Goal: Task Accomplishment & Management: Complete application form

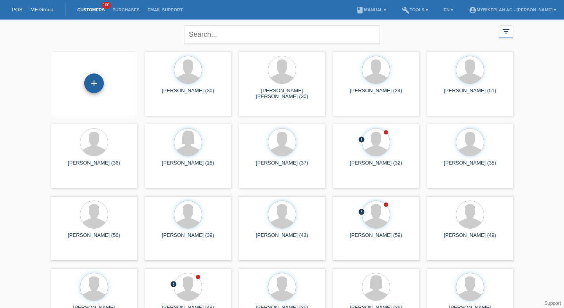
click at [90, 83] on div "+" at bounding box center [94, 84] width 20 height 20
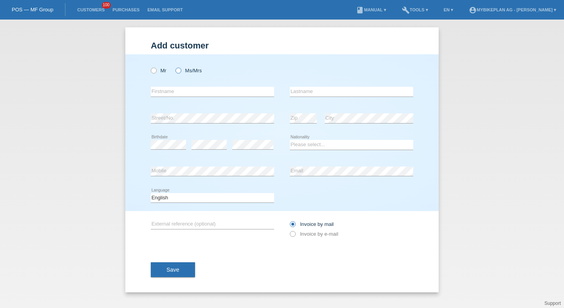
click at [191, 70] on label "Ms/Mrs" at bounding box center [188, 71] width 26 height 6
click at [180, 70] on input "Ms/Mrs" at bounding box center [177, 70] width 5 height 5
radio input "true"
click at [159, 72] on label "Mr" at bounding box center [159, 71] width 16 height 6
click at [156, 72] on input "Mr" at bounding box center [153, 70] width 5 height 5
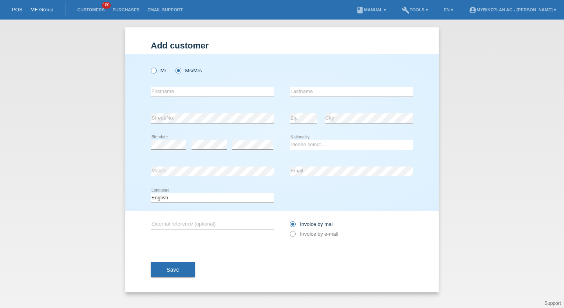
radio input "true"
click at [169, 97] on div "error Firstname" at bounding box center [212, 92] width 123 height 27
click at [172, 96] on input "text" at bounding box center [212, 92] width 123 height 10
type input "Michael"
type input "Lehner"
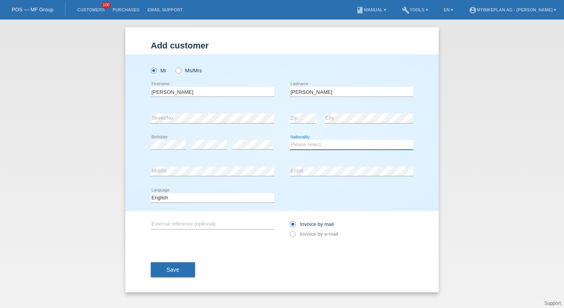
click at [311, 146] on select "Please select... Switzerland Austria Germany Liechtenstein ------------ Afghani…" at bounding box center [351, 144] width 123 height 9
select select "CH"
click at [290, 141] on select "Please select... Switzerland Austria Germany Liechtenstein ------------ Afghani…" at bounding box center [351, 144] width 123 height 9
click at [220, 203] on icon at bounding box center [212, 203] width 123 height 0
click at [219, 198] on select "Deutsch Français Italiano English" at bounding box center [212, 197] width 123 height 9
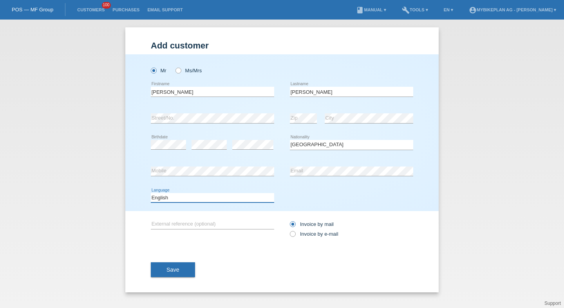
select select "de"
click at [151, 193] on select "Deutsch Français Italiano English" at bounding box center [212, 197] width 123 height 9
click at [302, 232] on div "Invoice by mail Invoice by e-mail" at bounding box center [351, 230] width 123 height 20
click at [313, 235] on label "Invoice by e-mail" at bounding box center [314, 234] width 49 height 6
click at [295, 235] on input "Invoice by e-mail" at bounding box center [292, 236] width 5 height 10
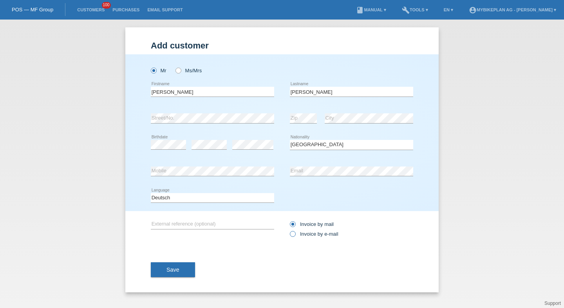
radio input "true"
click at [189, 273] on button "Save" at bounding box center [173, 270] width 44 height 15
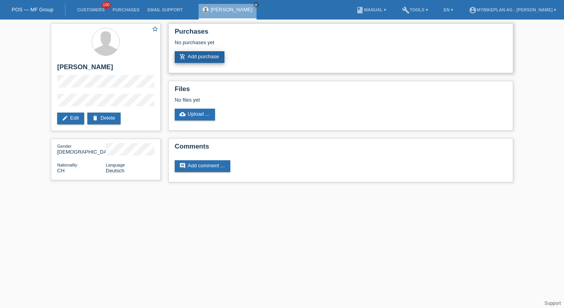
click at [219, 58] on link "add_shopping_cart Add purchase" at bounding box center [200, 57] width 50 height 12
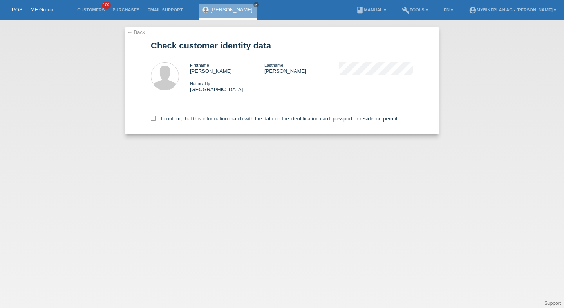
click at [219, 114] on div "I confirm, that this information match with the data on the identification card…" at bounding box center [282, 117] width 262 height 34
click at [219, 119] on label "I confirm, that this information match with the data on the identification card…" at bounding box center [275, 119] width 248 height 6
click at [156, 119] on input "I confirm, that this information match with the data on the identification card…" at bounding box center [153, 118] width 5 height 5
checkbox input "true"
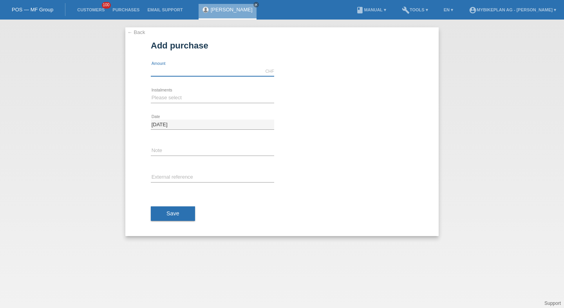
click at [186, 67] on input "text" at bounding box center [212, 72] width 123 height 10
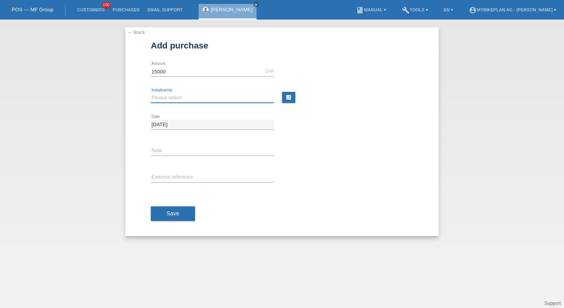
type input "15000.00"
click at [166, 102] on select "Please select 6 instalments 12 instalments 18 instalments 24 instalments 36 ins…" at bounding box center [212, 97] width 123 height 9
select select "488"
click at [151, 93] on select "Please select 6 instalments 12 instalments 18 instalments 24 instalments 36 ins…" at bounding box center [212, 97] width 123 height 9
click at [171, 183] on div "error External reference" at bounding box center [212, 178] width 123 height 27
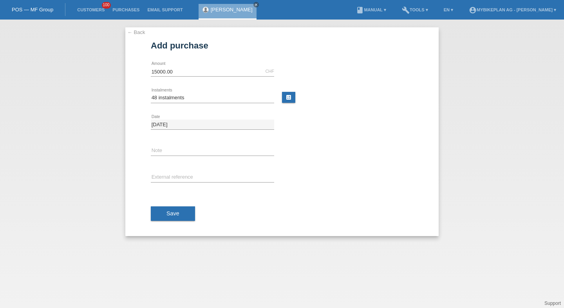
click at [171, 203] on div "Save" at bounding box center [282, 213] width 262 height 45
click at [172, 207] on button "Save" at bounding box center [173, 214] width 44 height 15
